Goal: Information Seeking & Learning: Learn about a topic

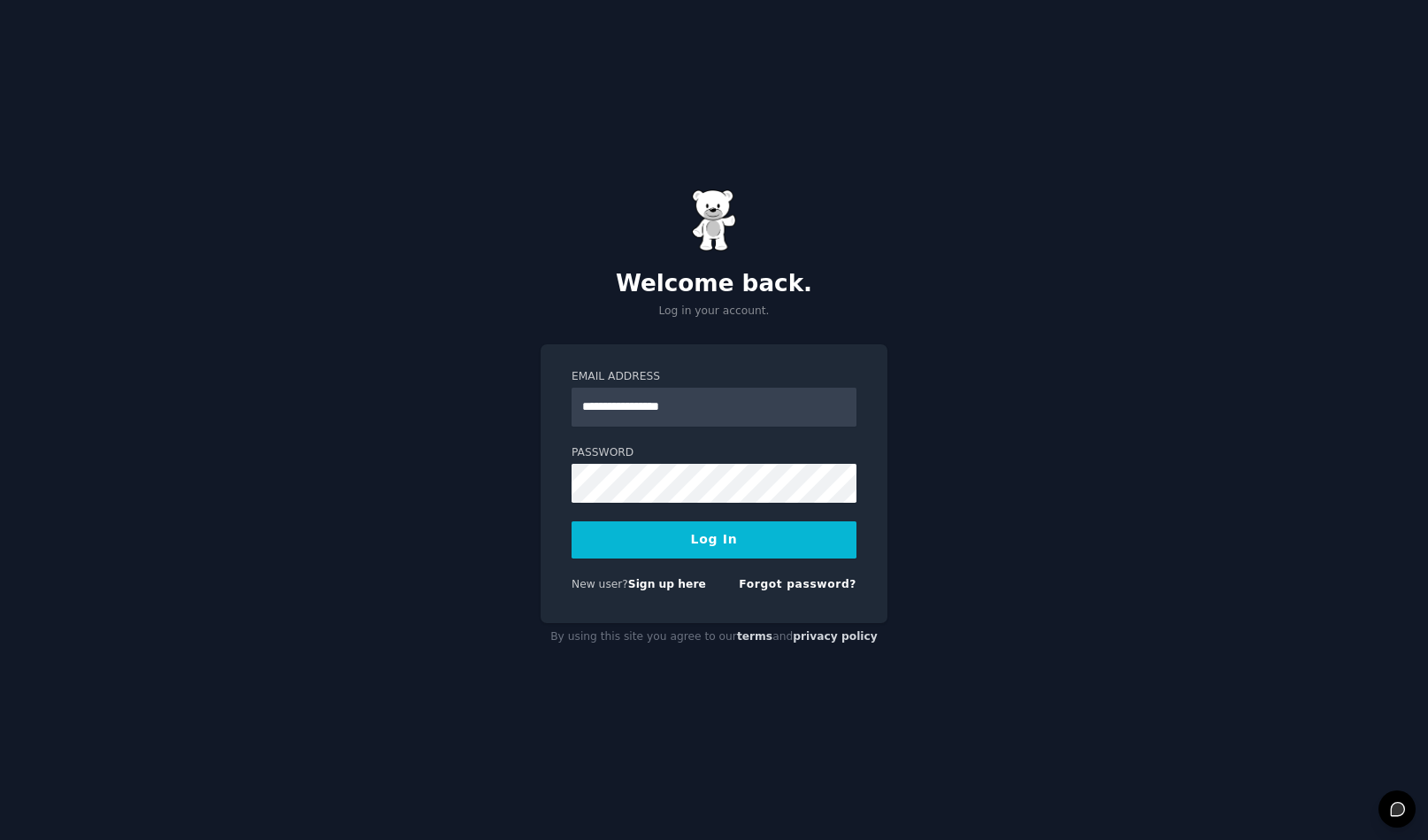
type input "**********"
click at [714, 539] on button "Log In" at bounding box center [713, 540] width 285 height 37
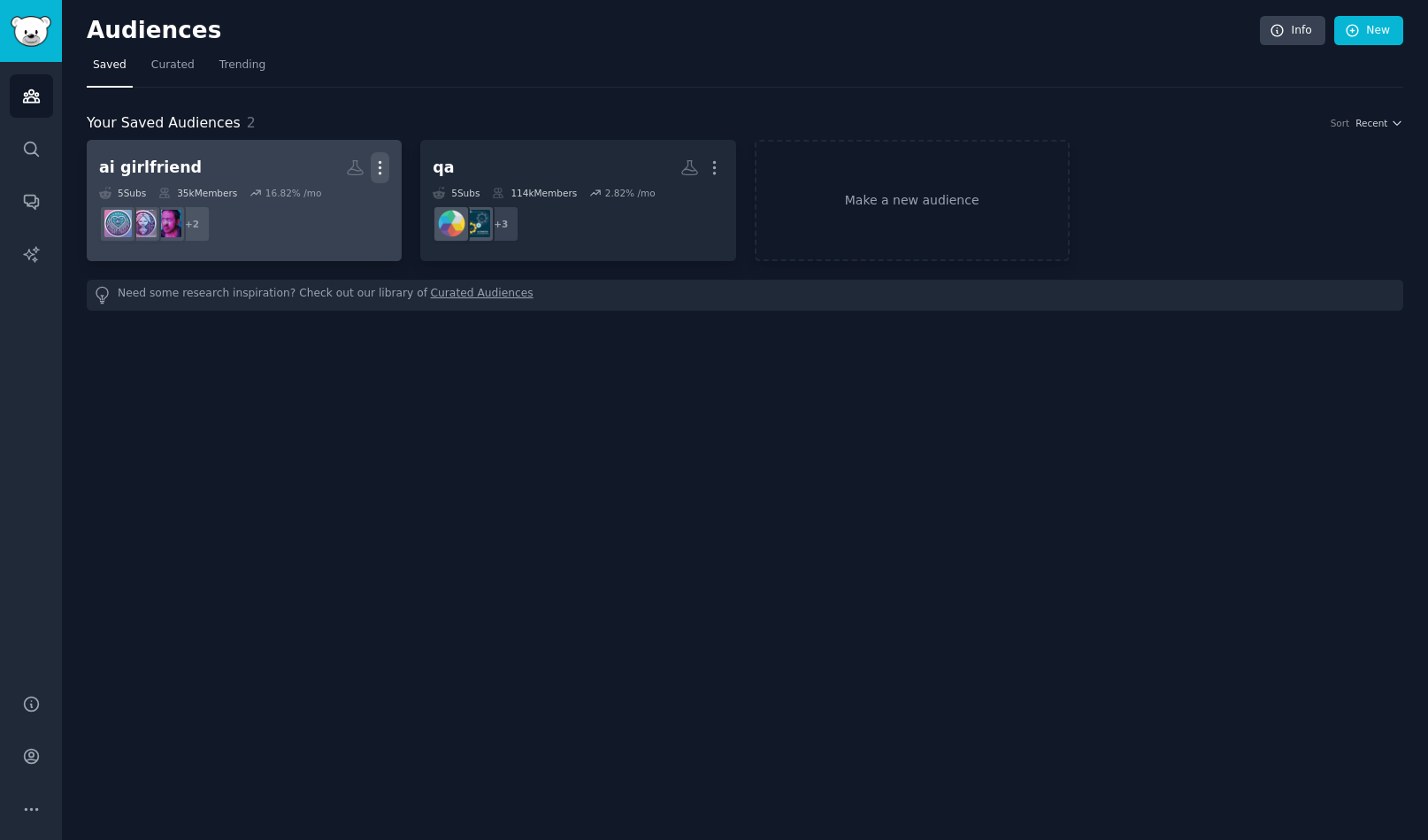
click at [383, 166] on icon "button" at bounding box center [379, 167] width 19 height 19
click at [334, 207] on p "Delete" at bounding box center [331, 205] width 40 height 19
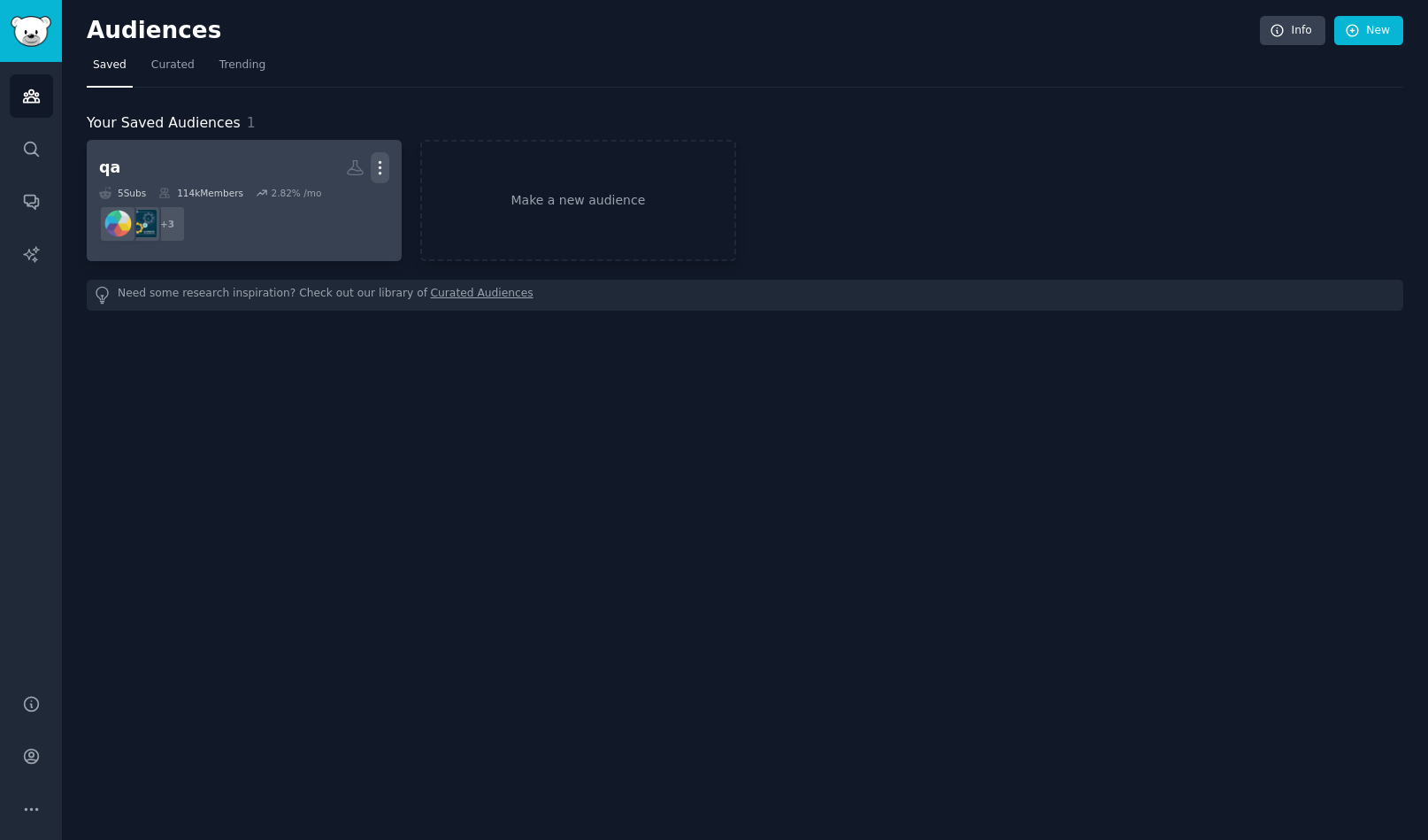
click at [379, 162] on icon "button" at bounding box center [380, 167] width 2 height 13
click at [345, 210] on p "Delete" at bounding box center [331, 205] width 40 height 19
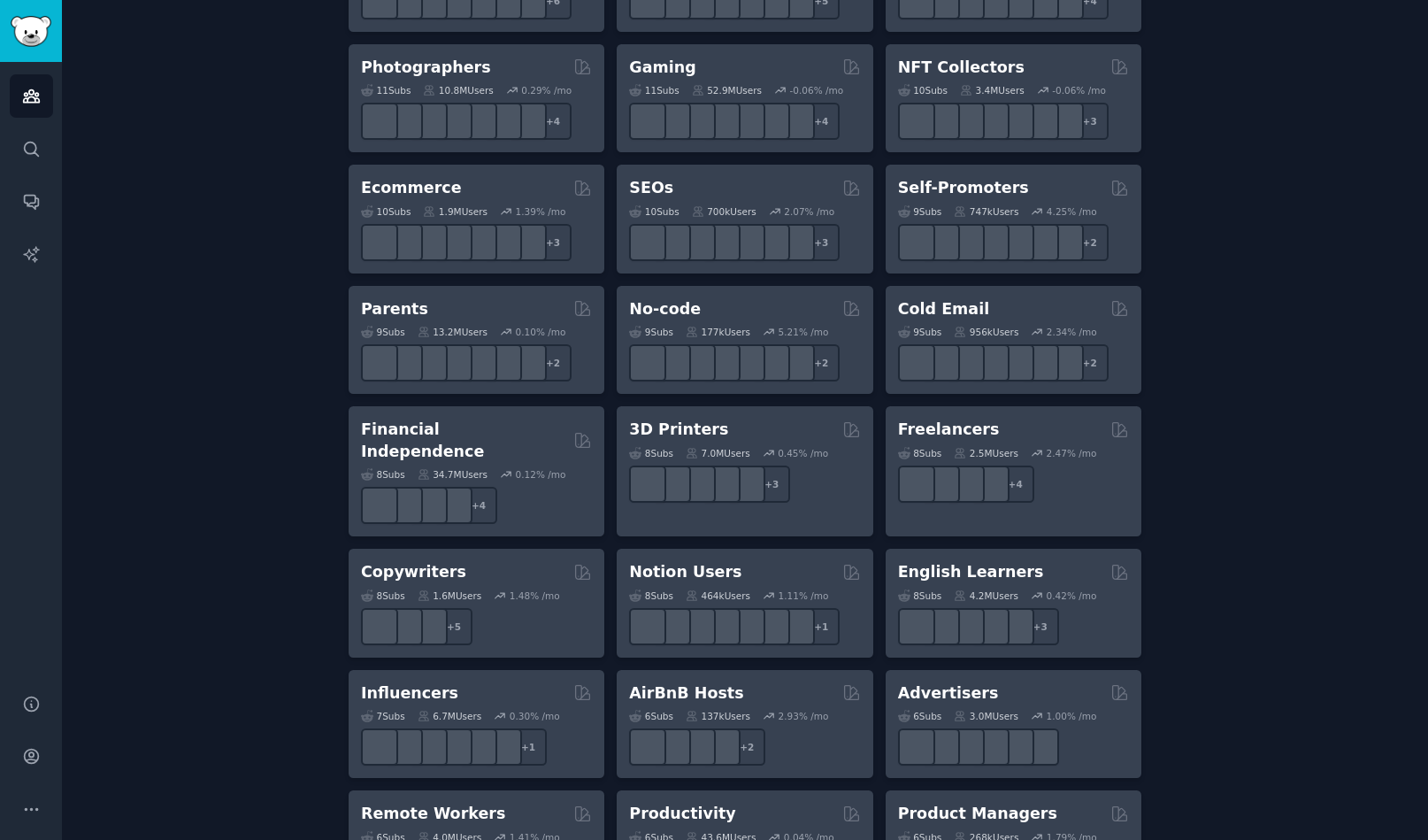
scroll to position [905, 0]
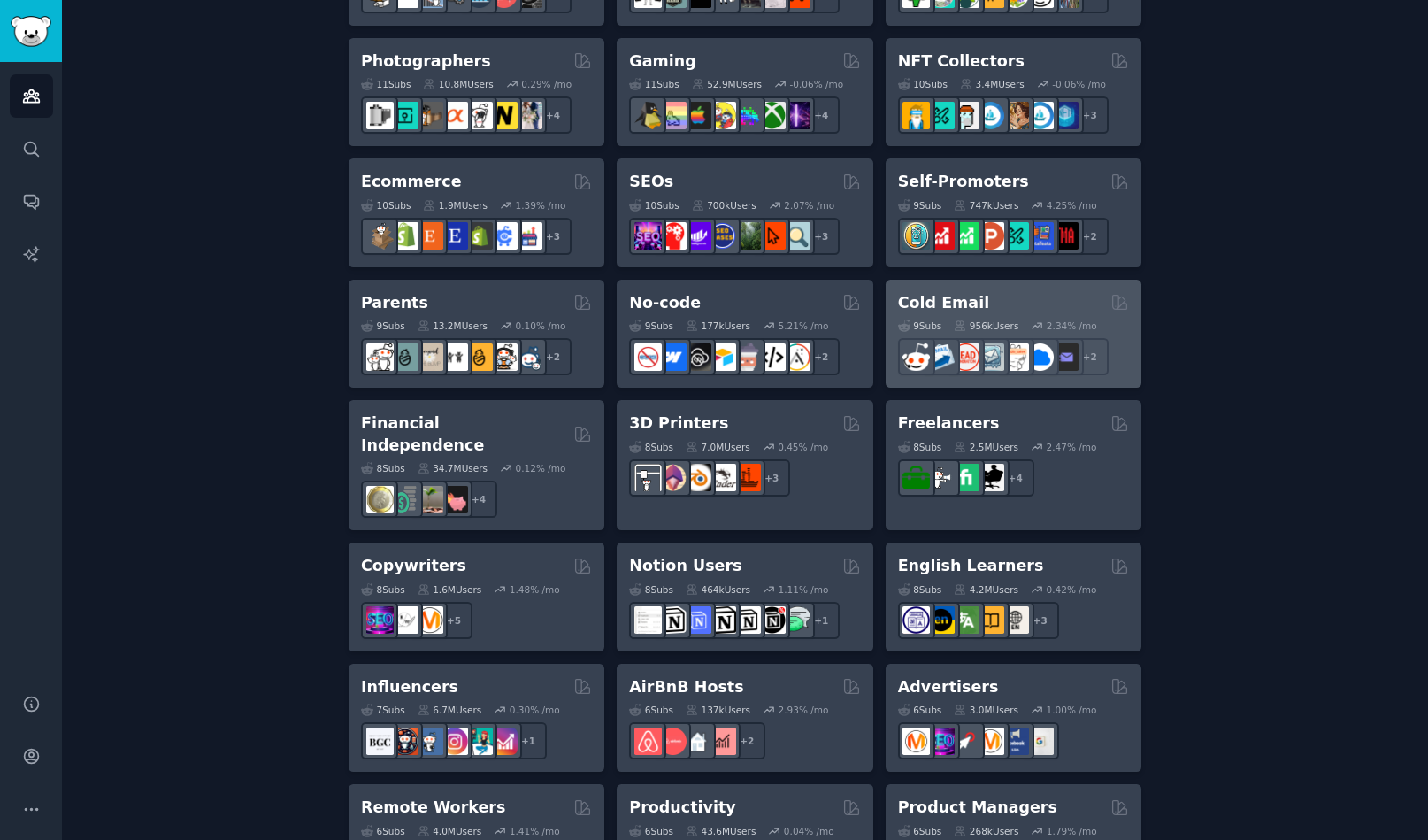
click at [967, 282] on div "Cold Email 9 Sub s 956k Users 2.34 % /mo + 2" at bounding box center [1013, 334] width 256 height 108
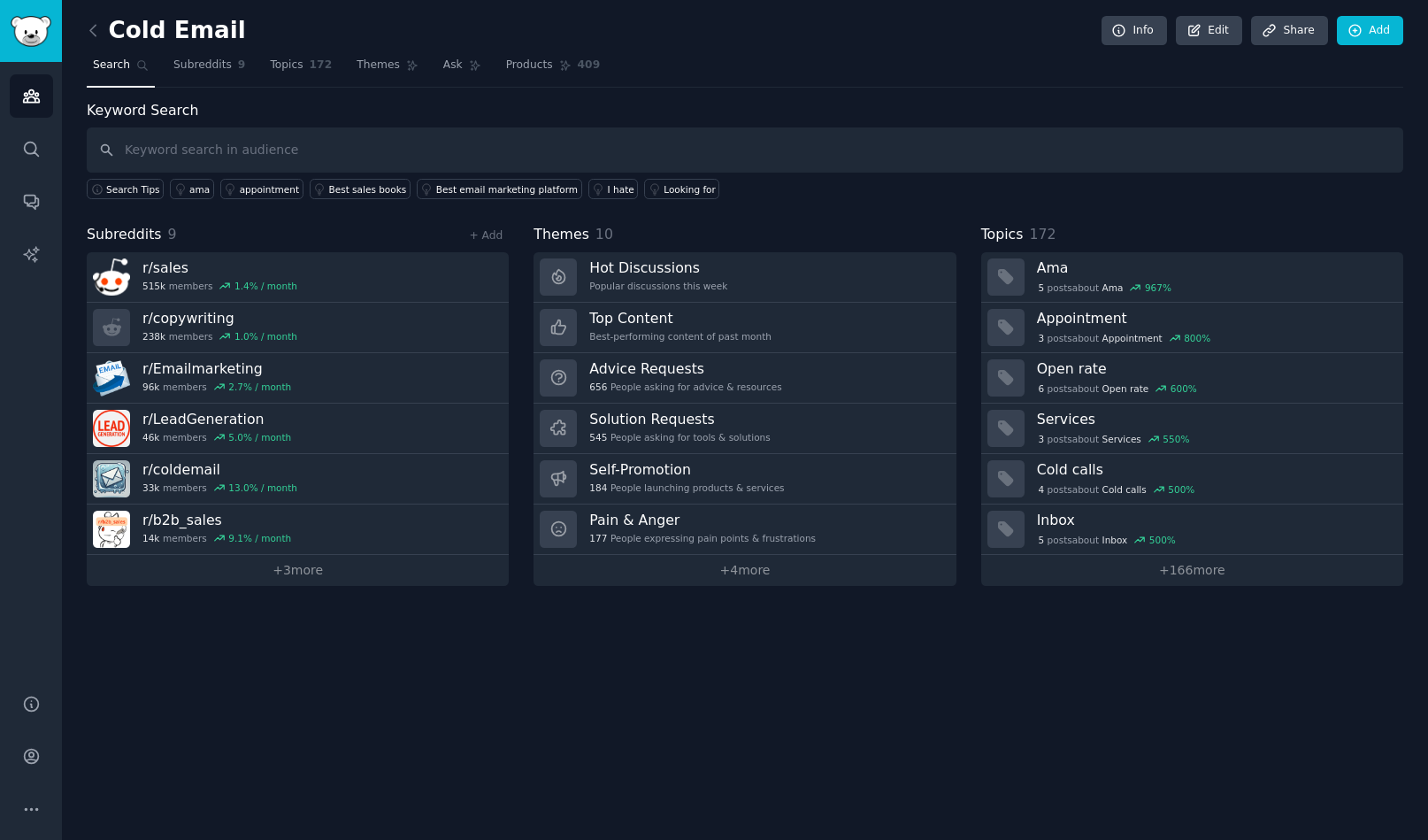
click at [323, 684] on div "Cold Email Info Edit Share Add Search Subreddits 9 Topics 172 Themes Ask Produc…" at bounding box center [745, 420] width 1366 height 840
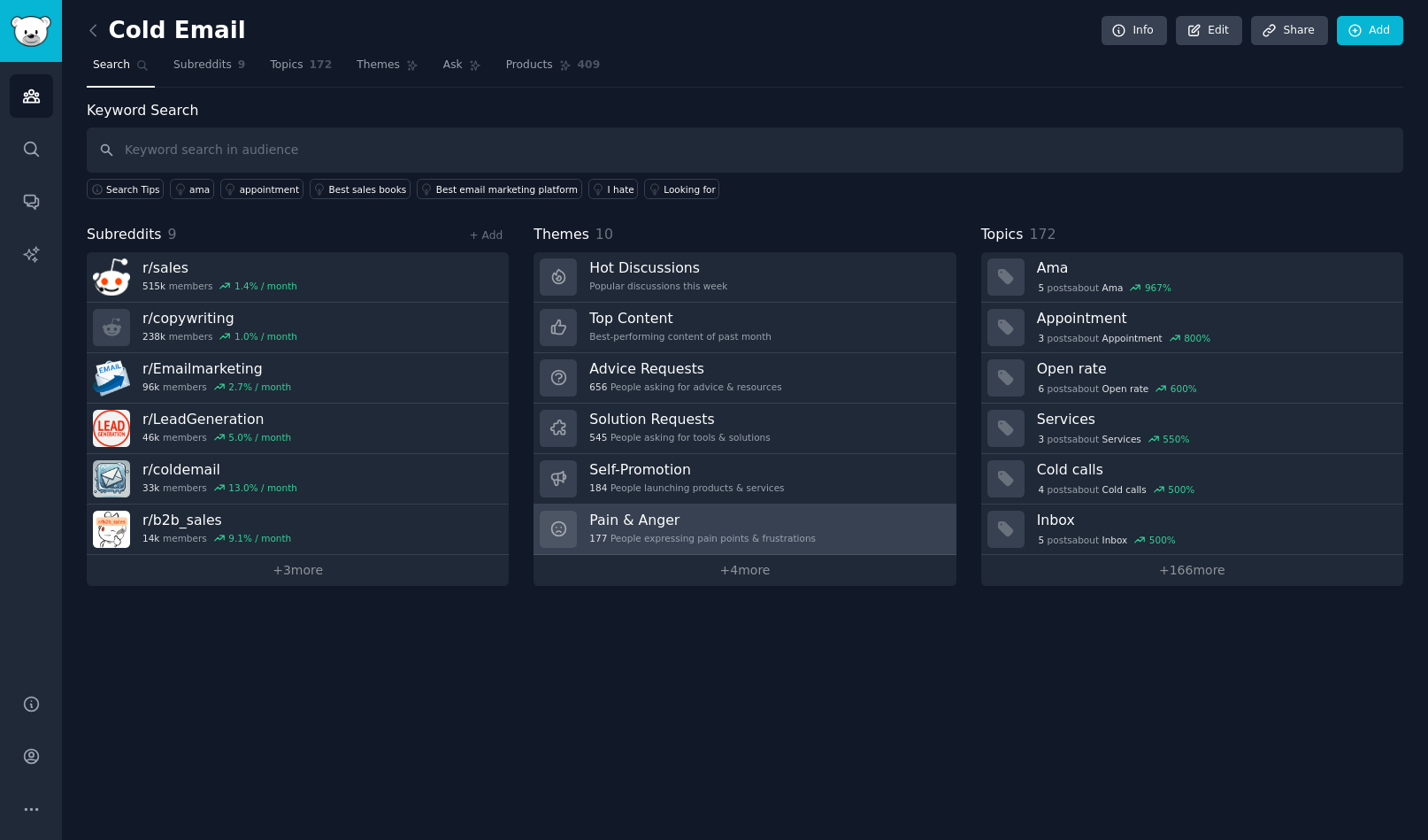
click at [653, 526] on h3 "Pain & Anger" at bounding box center [702, 519] width 227 height 19
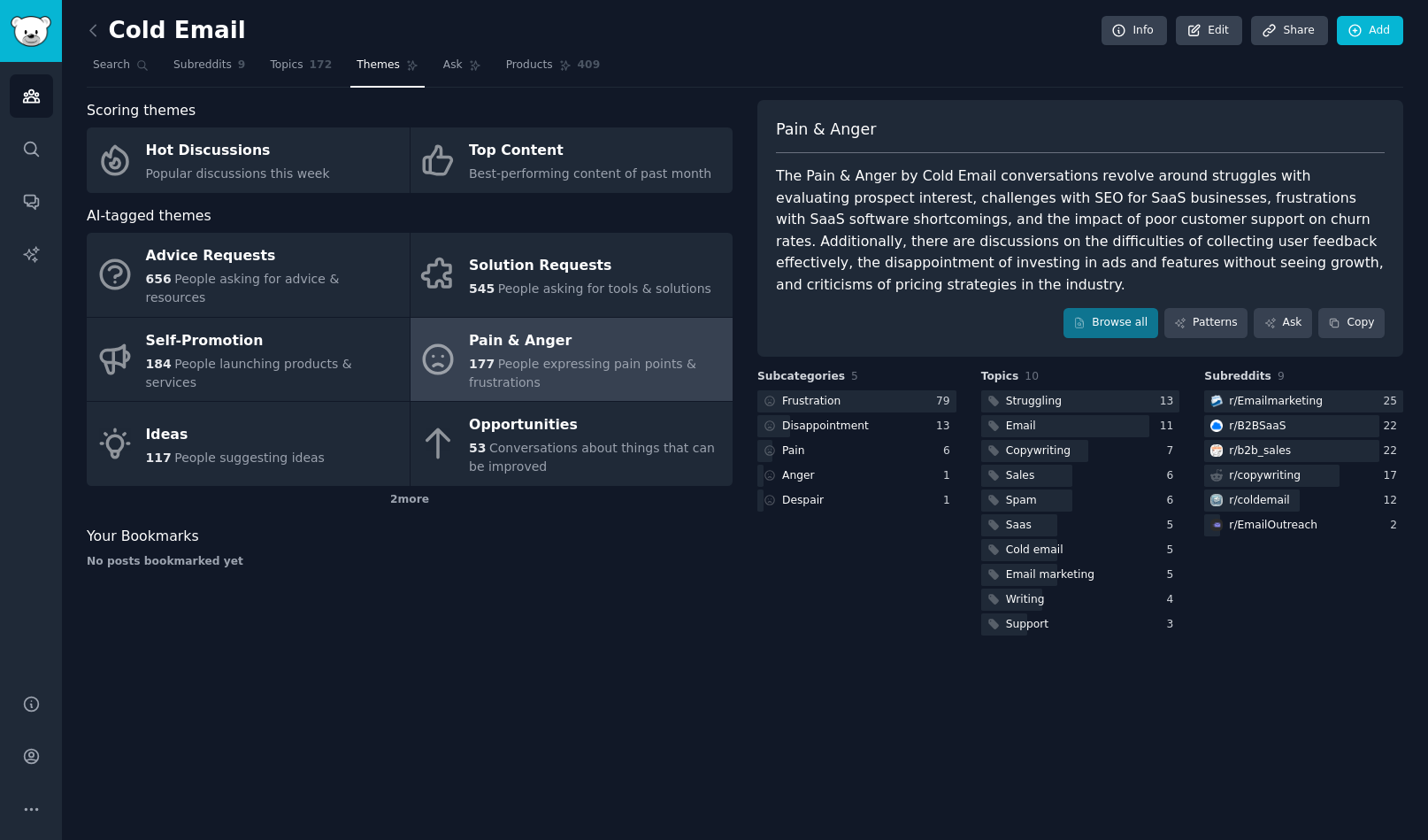
click at [1141, 179] on div "The Pain & Anger by Cold Email conversations revolve around struggles with eval…" at bounding box center [1080, 230] width 609 height 130
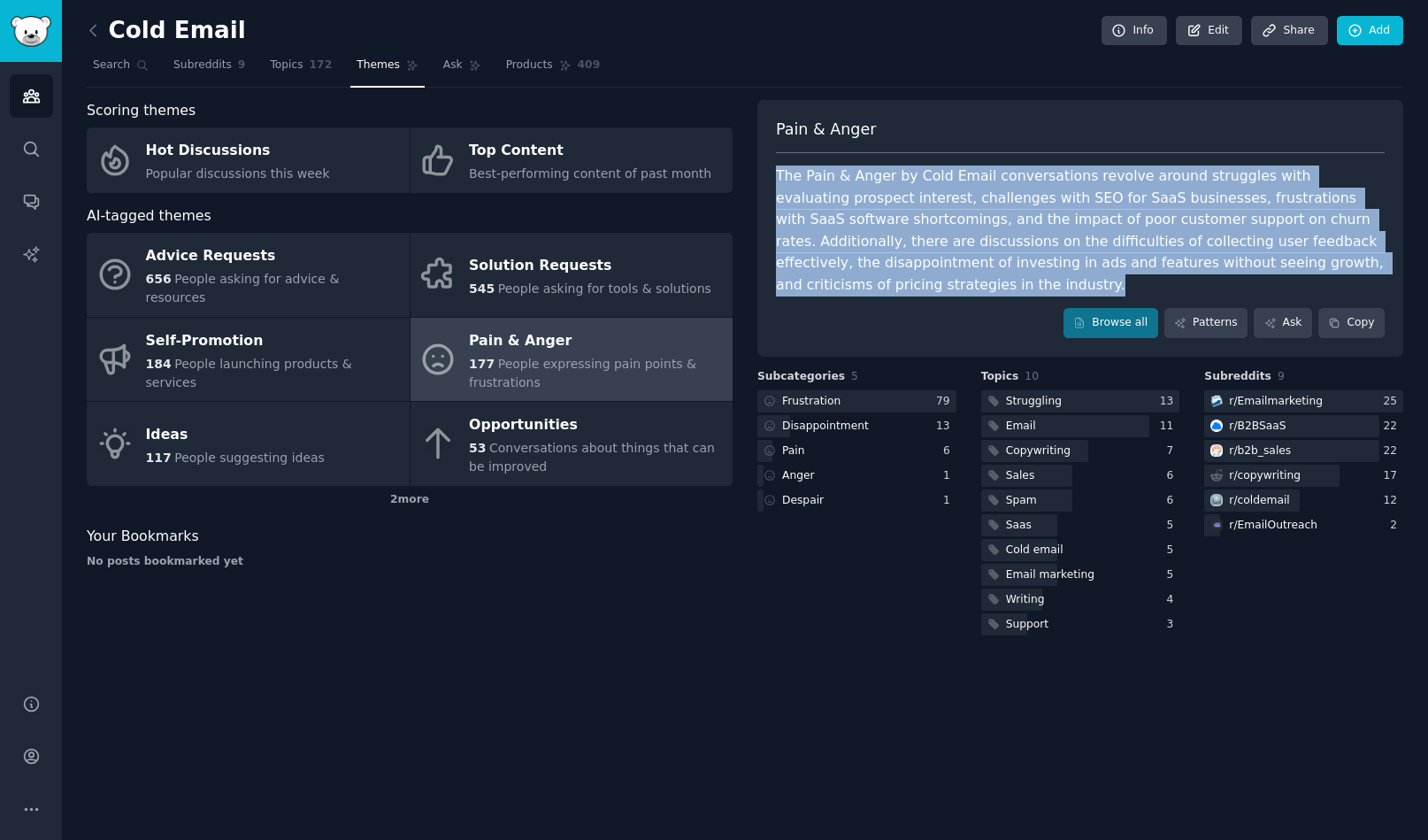
click at [1141, 179] on div "The Pain & Anger by Cold Email conversations revolve around struggles with eval…" at bounding box center [1080, 230] width 609 height 130
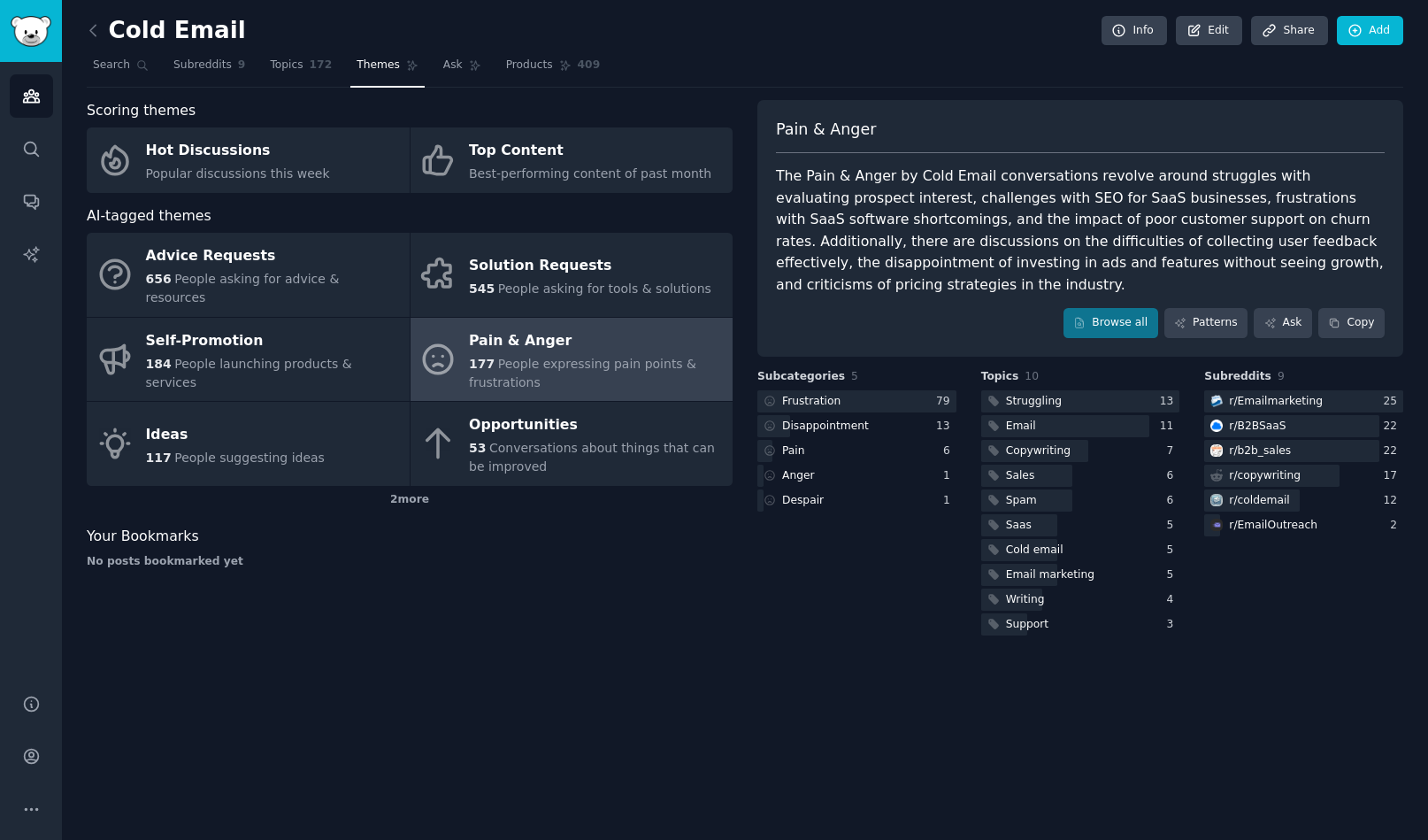
click at [1077, 212] on div "The Pain & Anger by Cold Email conversations revolve around struggles with eval…" at bounding box center [1080, 230] width 609 height 130
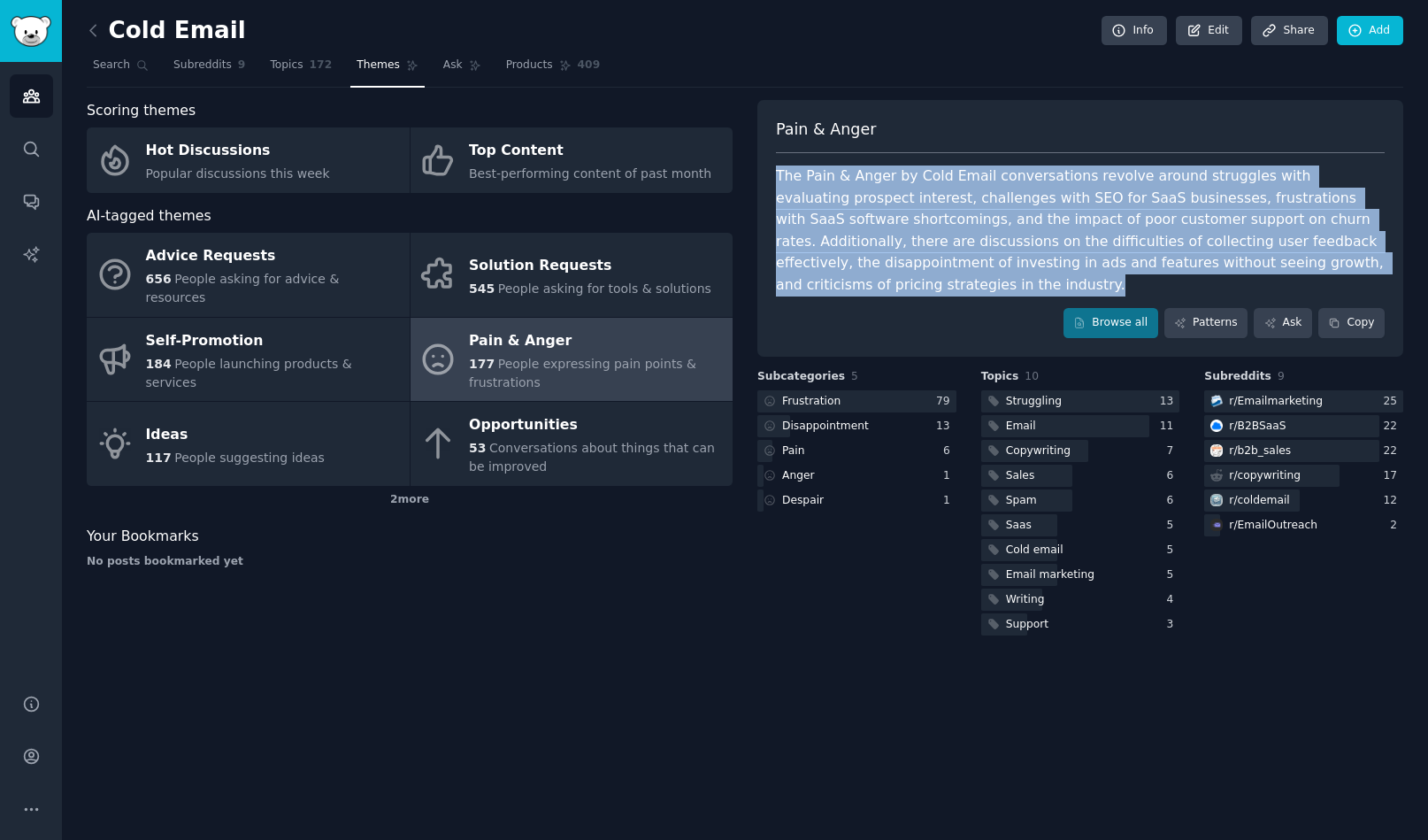
click at [1077, 212] on div "The Pain & Anger by Cold Email conversations revolve around struggles with eval…" at bounding box center [1080, 230] width 609 height 130
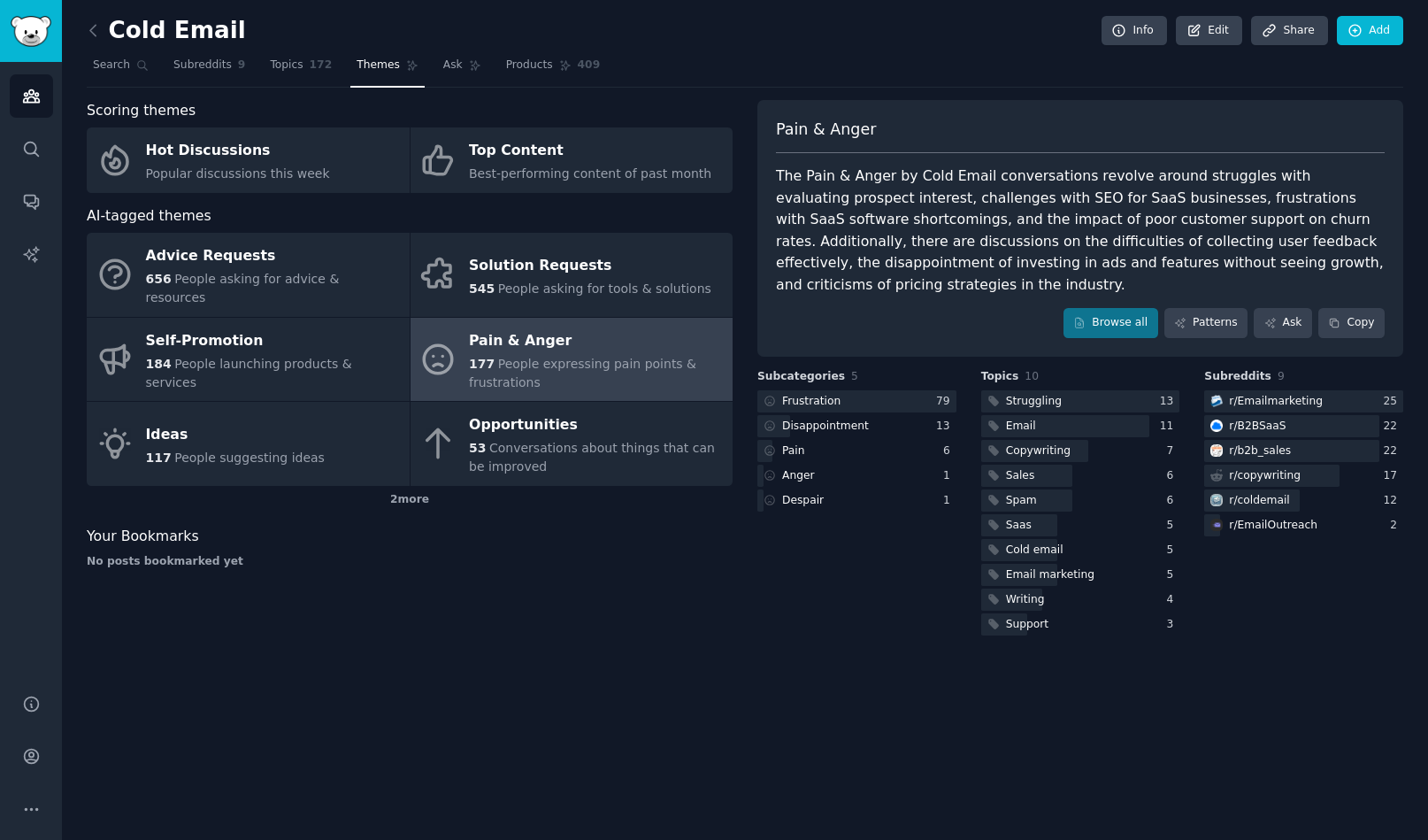
click at [539, 675] on div "Cold Email Info Edit Share Add Search Subreddits 9 Topics 172 Themes Ask Produc…" at bounding box center [745, 420] width 1366 height 840
click at [456, 593] on div "Scoring themes Hot Discussions Popular discussions this week Top Content Best-p…" at bounding box center [410, 369] width 646 height 539
click at [993, 199] on div "The Pain & Anger by Cold Email conversations revolve around struggles with eval…" at bounding box center [1080, 230] width 609 height 130
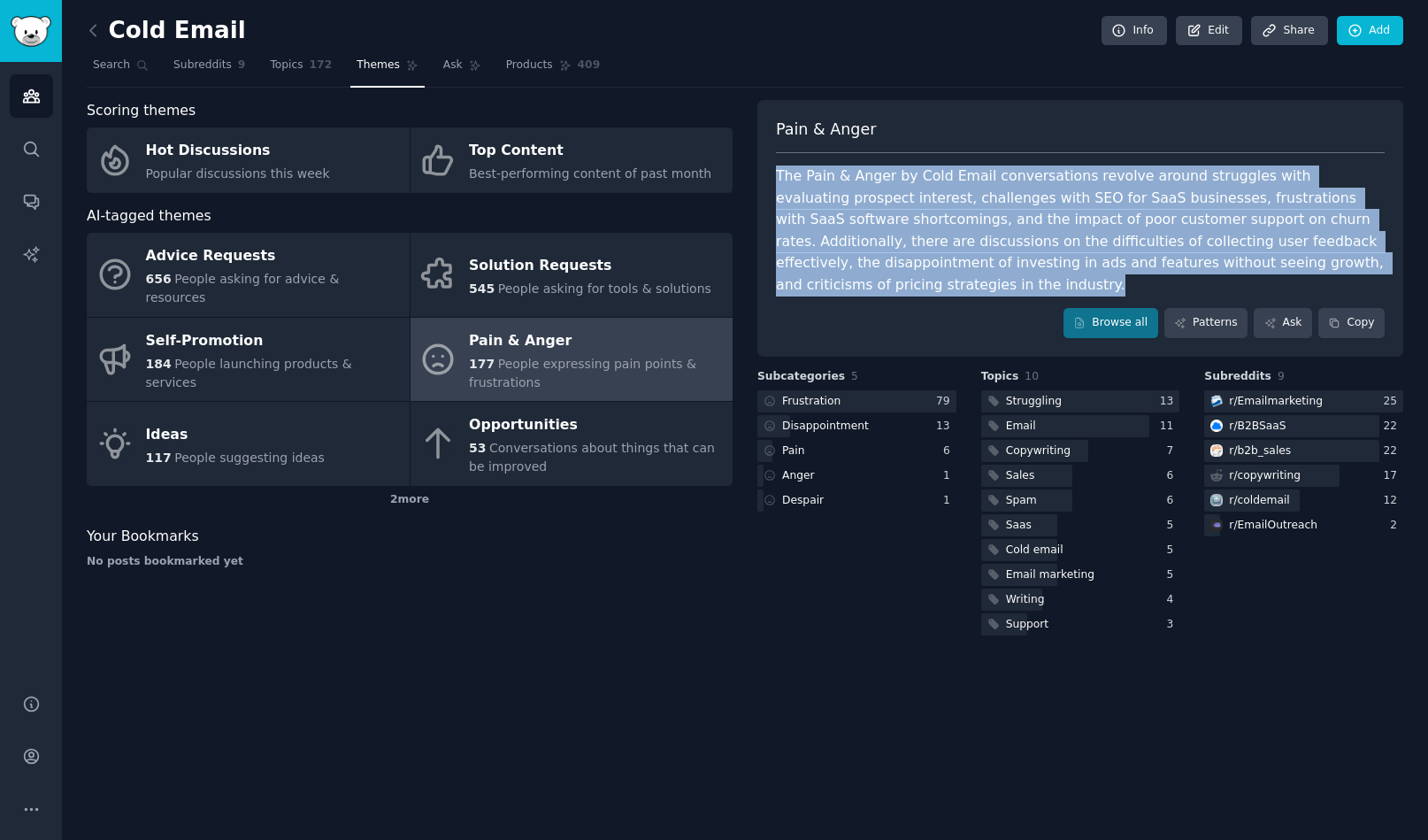
click at [993, 199] on div "The Pain & Anger by Cold Email conversations revolve around struggles with eval…" at bounding box center [1080, 230] width 609 height 130
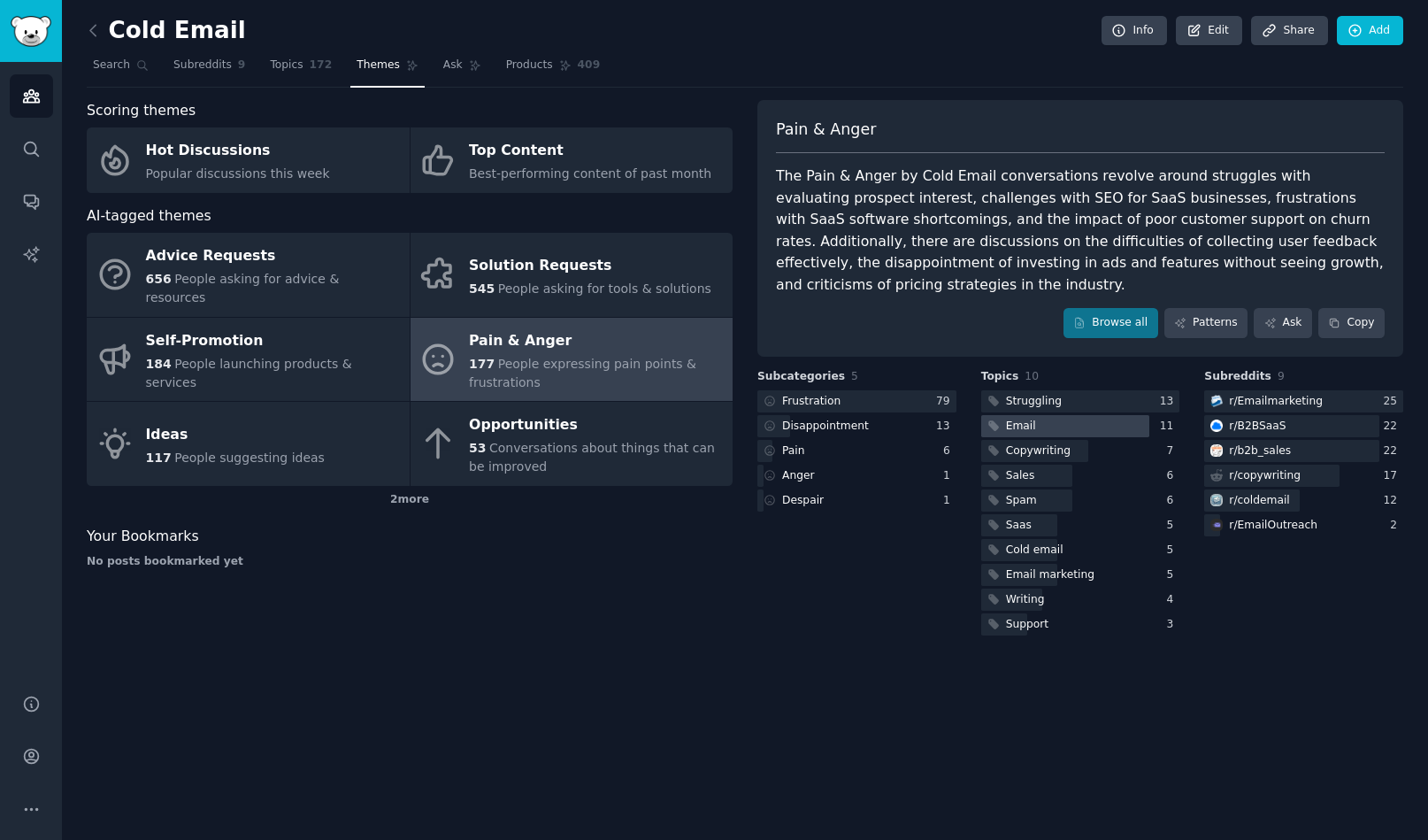
click at [1084, 420] on div at bounding box center [1065, 425] width 168 height 22
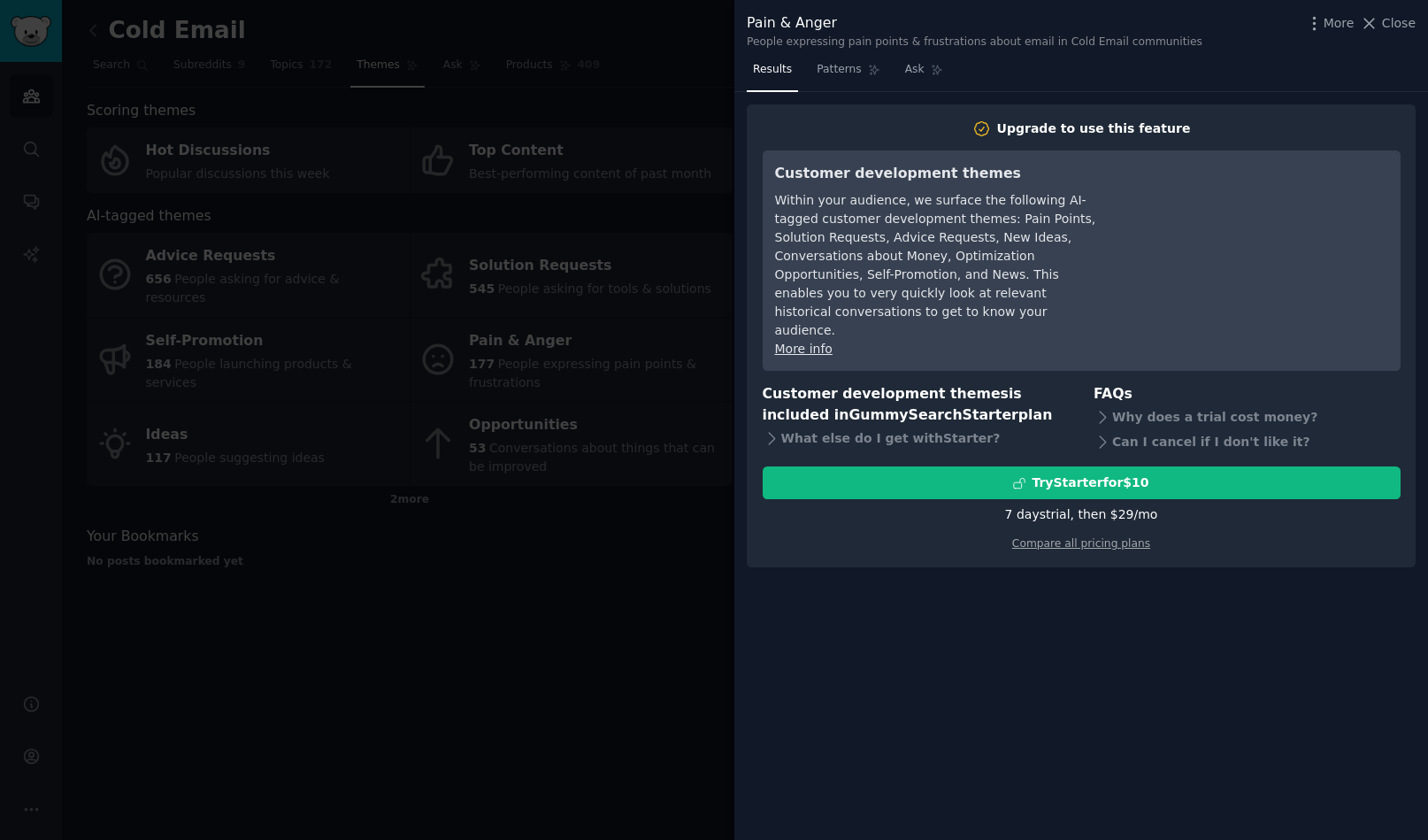
click at [550, 604] on div at bounding box center [714, 420] width 1428 height 840
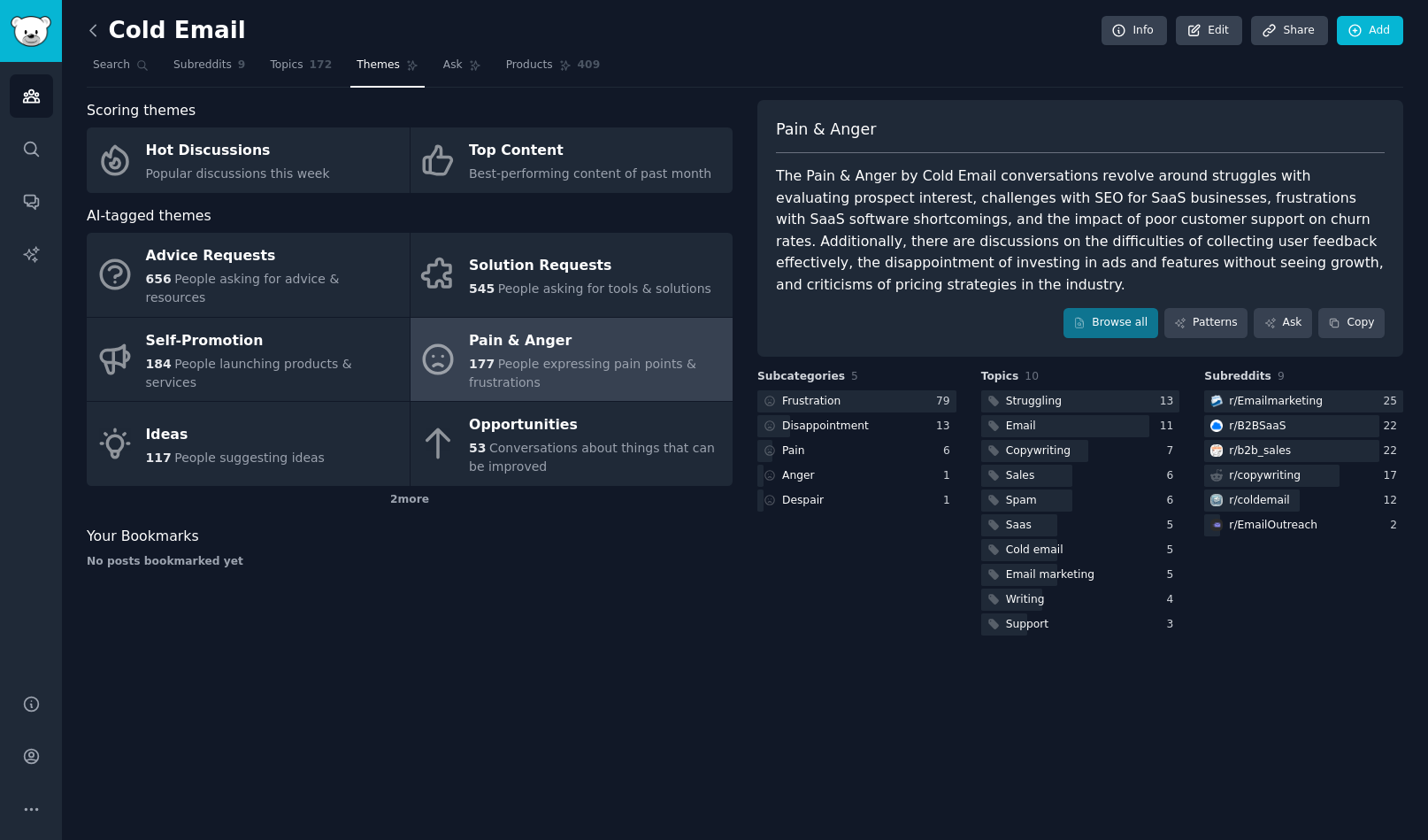
click at [97, 30] on icon at bounding box center [93, 31] width 19 height 19
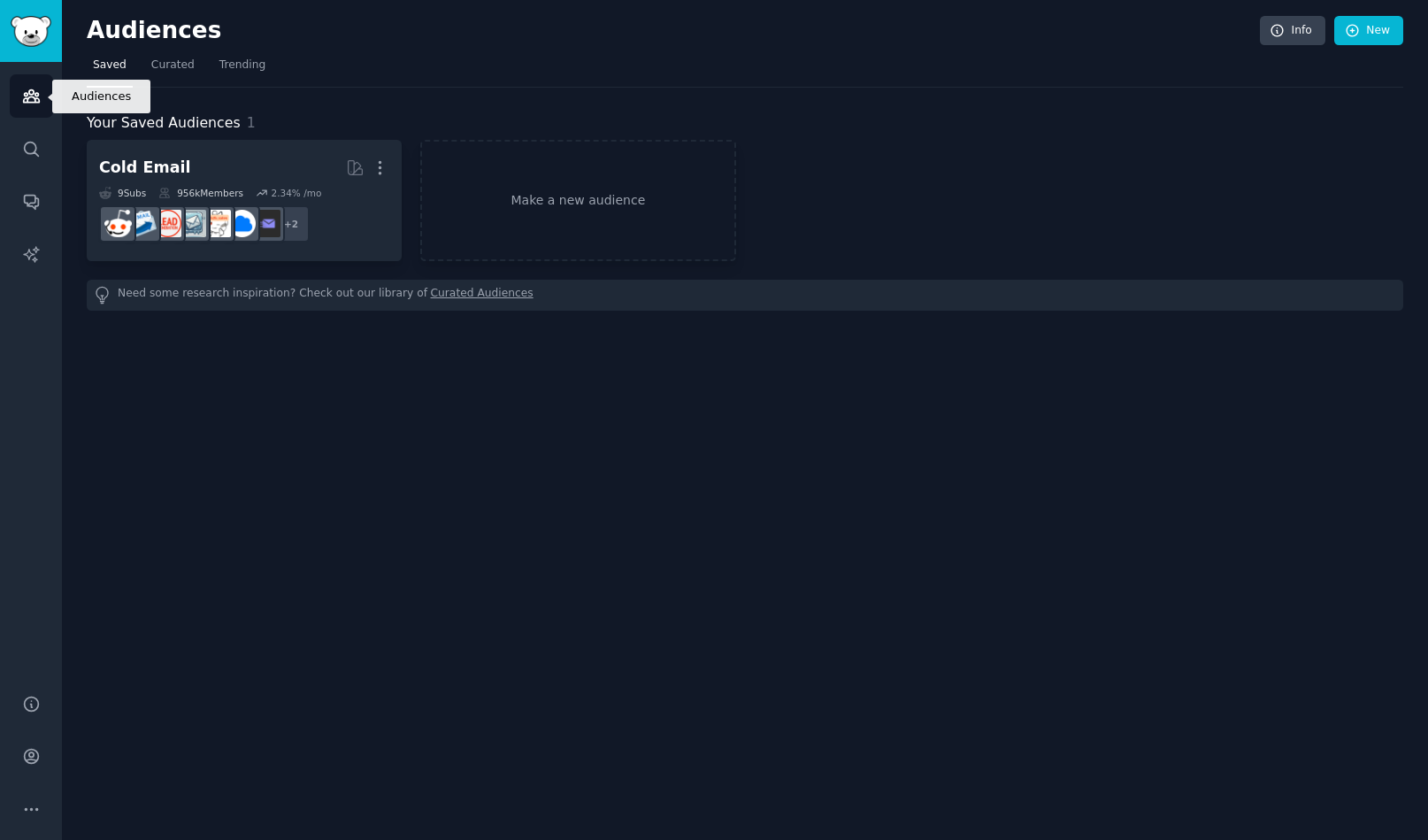
click at [29, 86] on link "Audiences" at bounding box center [32, 96] width 43 height 43
click at [48, 31] on img "Sidebar" at bounding box center [31, 31] width 40 height 31
click at [702, 464] on div "Audiences Info New Saved Curated Trending Your Saved Audiences 1 Cold Email Mor…" at bounding box center [745, 420] width 1366 height 840
click at [527, 439] on div "Audiences Info New Saved Curated Trending Your Saved Audiences 1 Cold Email Mor…" at bounding box center [745, 420] width 1366 height 840
